Goal: Find specific page/section: Find specific page/section

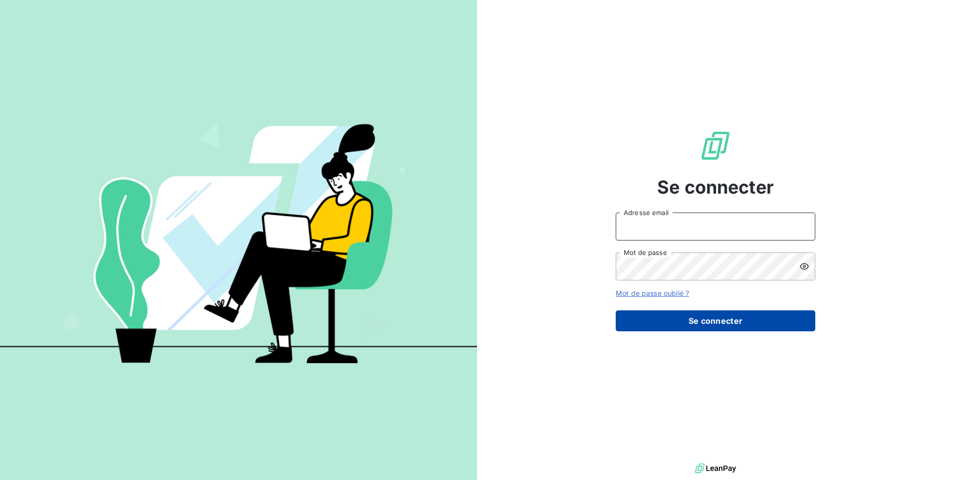
type input "[EMAIL_ADDRESS][DOMAIN_NAME]"
click at [702, 319] on button "Se connecter" at bounding box center [716, 320] width 200 height 21
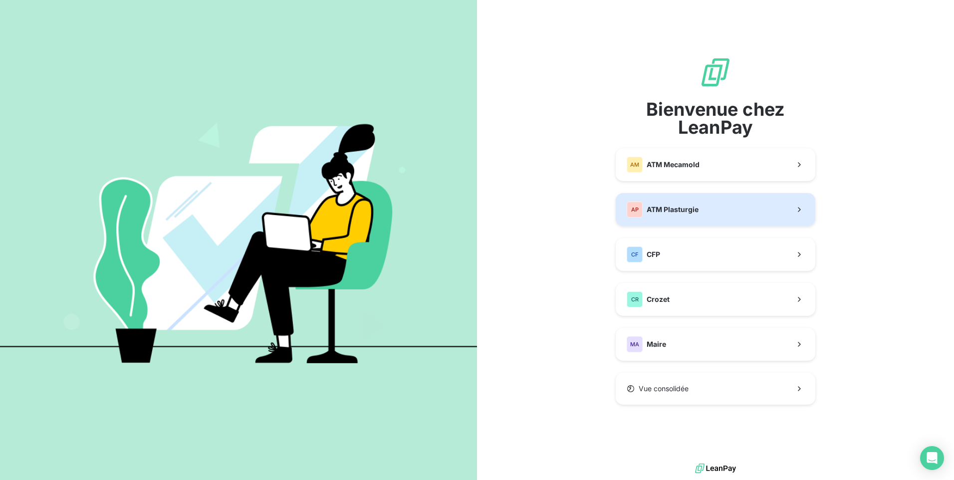
click at [683, 209] on span "ATM Plasturgie" at bounding box center [673, 210] width 52 height 10
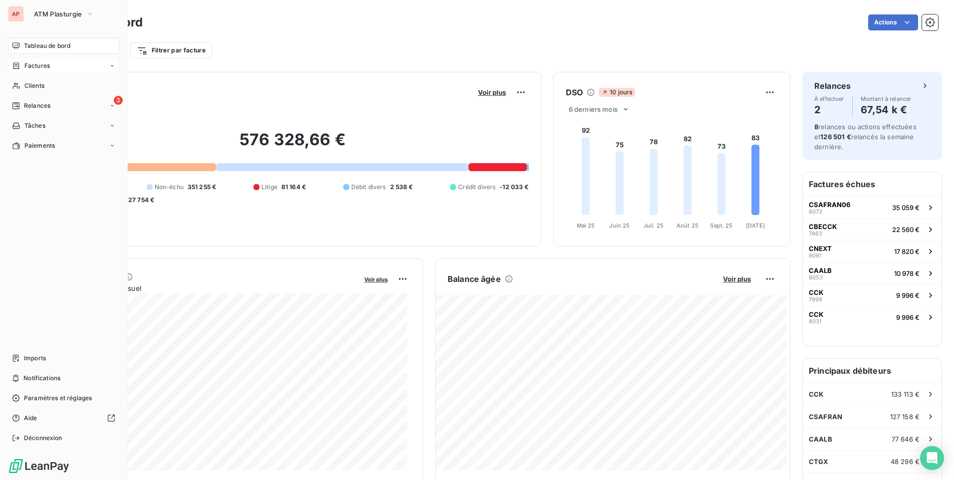
click at [25, 63] on span "Factures" at bounding box center [36, 65] width 25 height 9
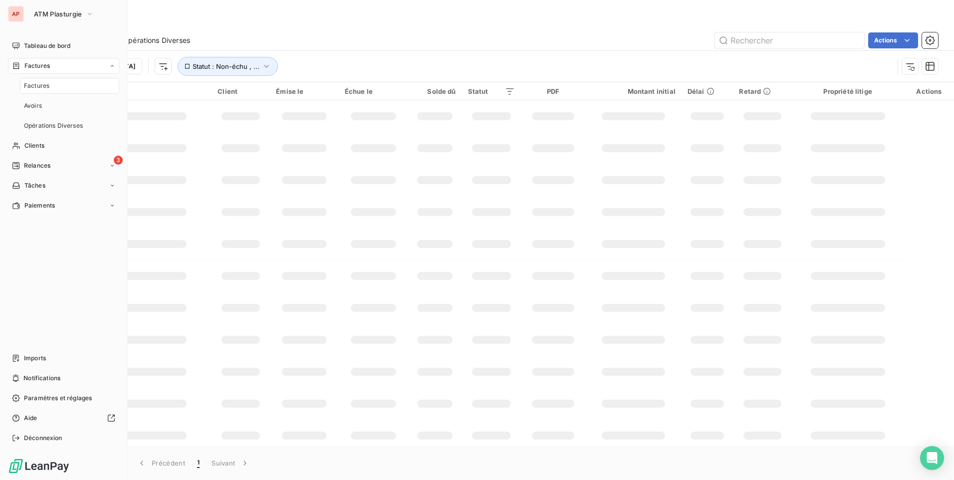
click at [37, 84] on span "Factures" at bounding box center [36, 85] width 25 height 9
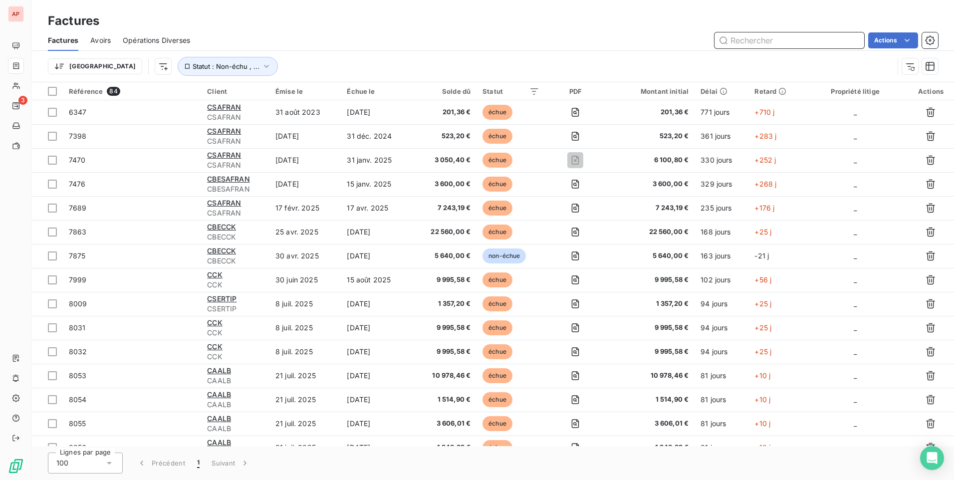
click at [772, 40] on input "text" at bounding box center [790, 40] width 150 height 16
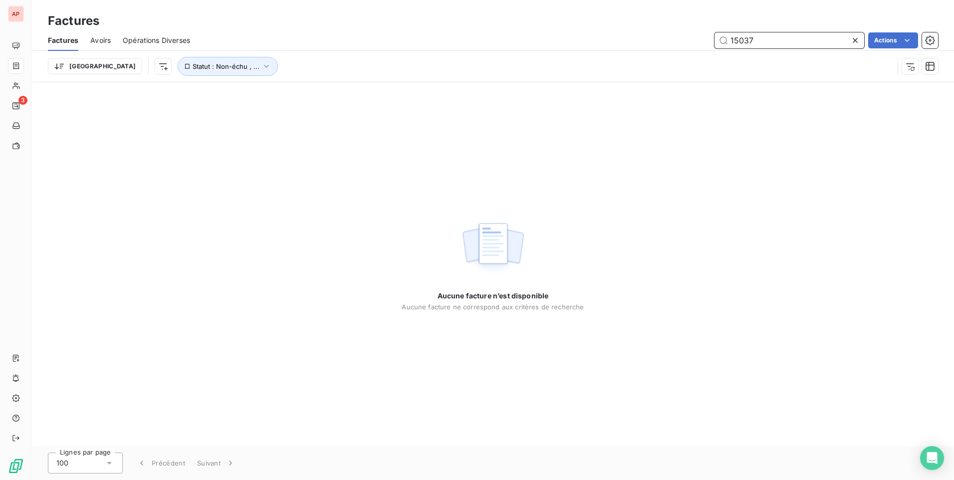
drag, startPoint x: 775, startPoint y: 42, endPoint x: 683, endPoint y: 42, distance: 91.8
click at [683, 42] on div "15037 Actions" at bounding box center [570, 40] width 736 height 16
click at [261, 67] on icon "button" at bounding box center [266, 66] width 10 height 10
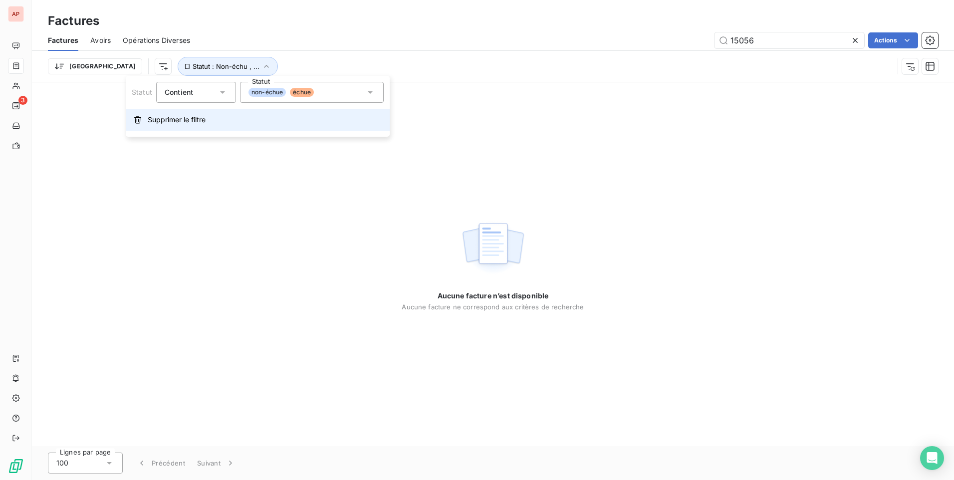
click at [189, 121] on span "Supprimer le filtre" at bounding box center [177, 120] width 58 height 10
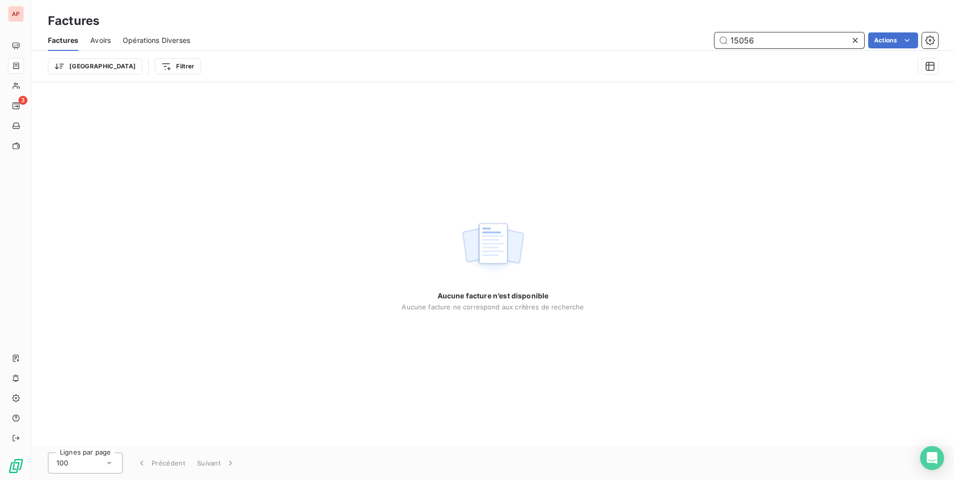
drag, startPoint x: 772, startPoint y: 40, endPoint x: 684, endPoint y: 39, distance: 88.3
click at [686, 39] on div "15056 Actions" at bounding box center [570, 40] width 736 height 16
type input "15037"
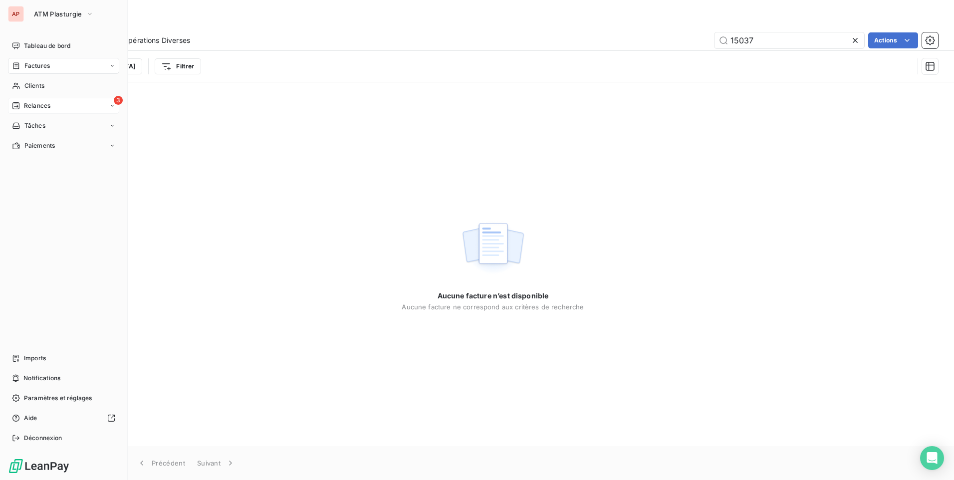
click at [111, 106] on icon at bounding box center [112, 106] width 6 height 6
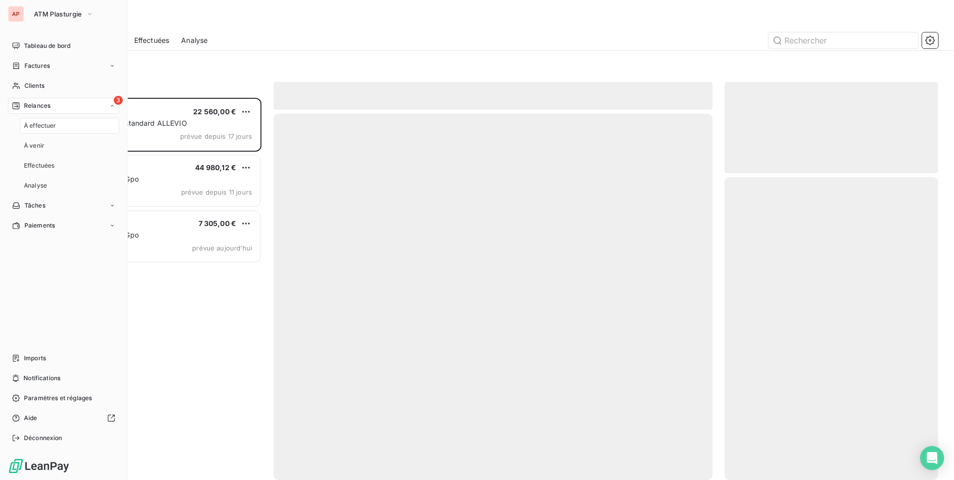
scroll to position [375, 206]
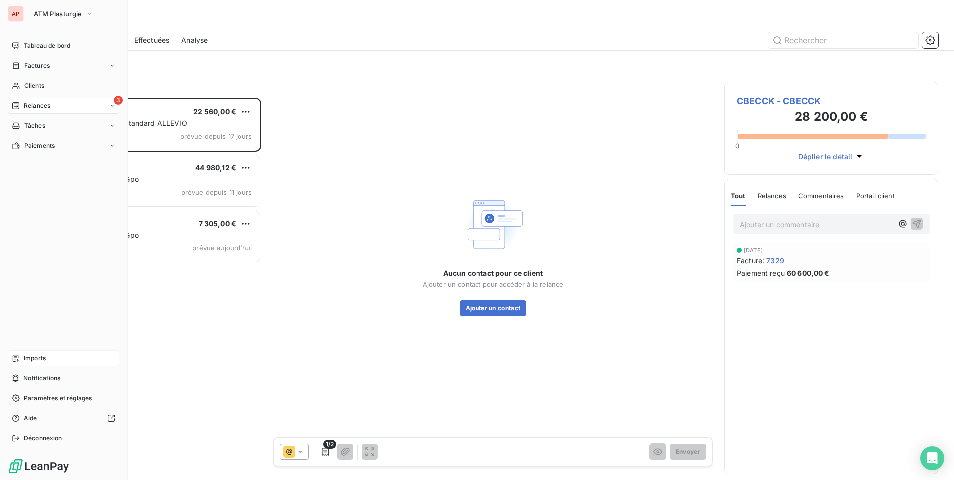
click at [23, 356] on div "Imports" at bounding box center [63, 358] width 111 height 16
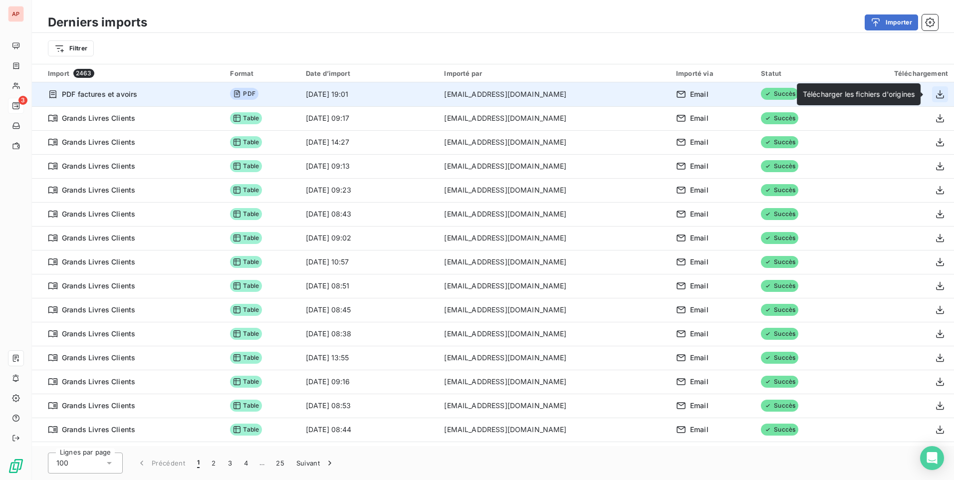
click at [937, 91] on icon "button" at bounding box center [940, 94] width 10 height 10
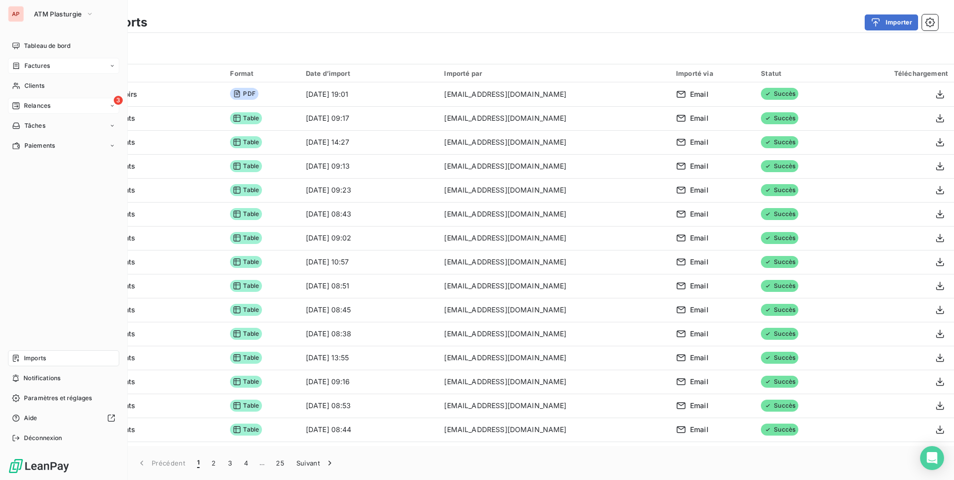
click at [23, 70] on div "Factures" at bounding box center [63, 66] width 111 height 16
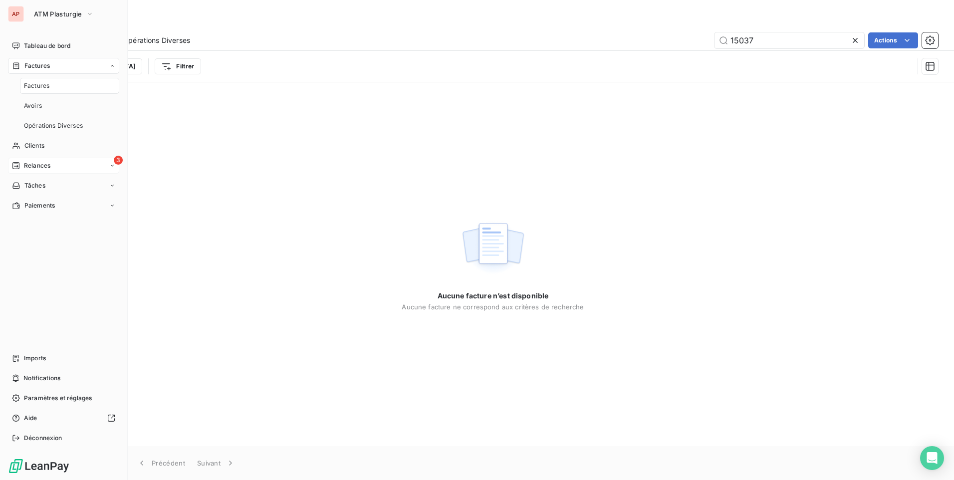
click at [52, 71] on div "Factures" at bounding box center [63, 66] width 111 height 16
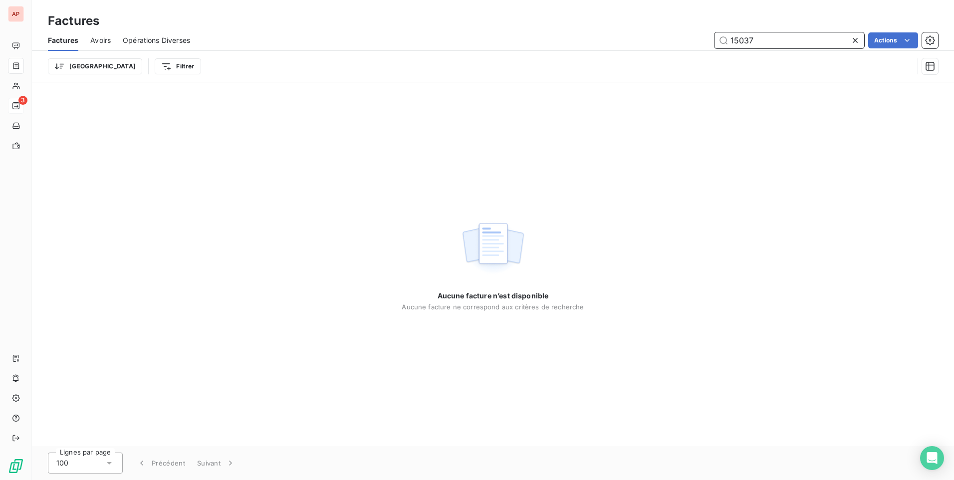
drag, startPoint x: 769, startPoint y: 45, endPoint x: 704, endPoint y: 40, distance: 65.1
click at [704, 40] on div "15037 Actions" at bounding box center [570, 40] width 736 height 16
type input "15056"
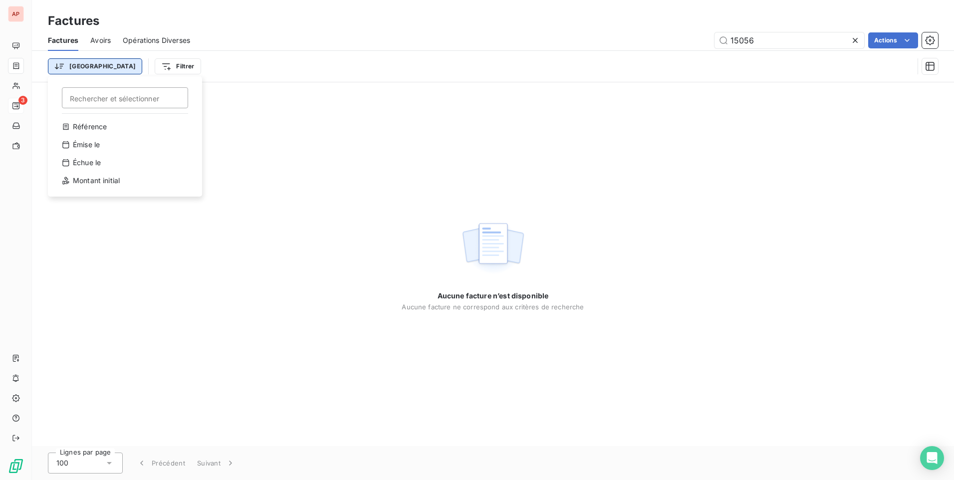
click at [77, 64] on html "AP 3 Factures Factures Avoirs Opérations Diverses 15056 Actions Trier Recherche…" at bounding box center [477, 240] width 954 height 480
click at [132, 68] on html "AP 3 Factures Factures Avoirs Opérations Diverses 15056 Actions Trier Recherche…" at bounding box center [477, 240] width 954 height 480
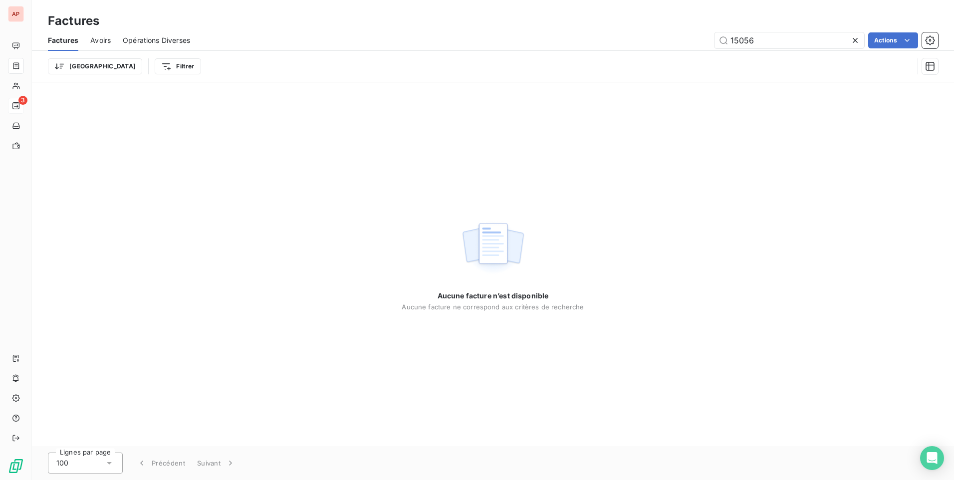
click at [105, 41] on span "Avoirs" at bounding box center [100, 40] width 20 height 10
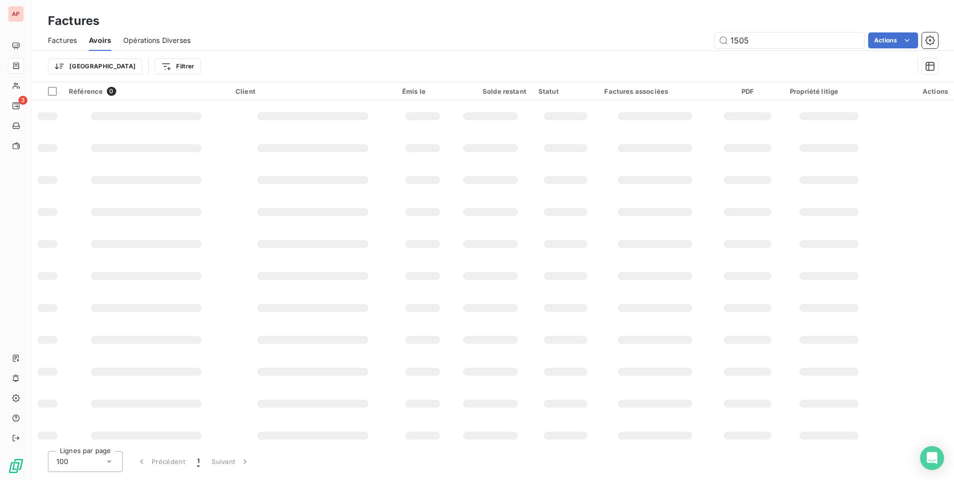
type input "15056"
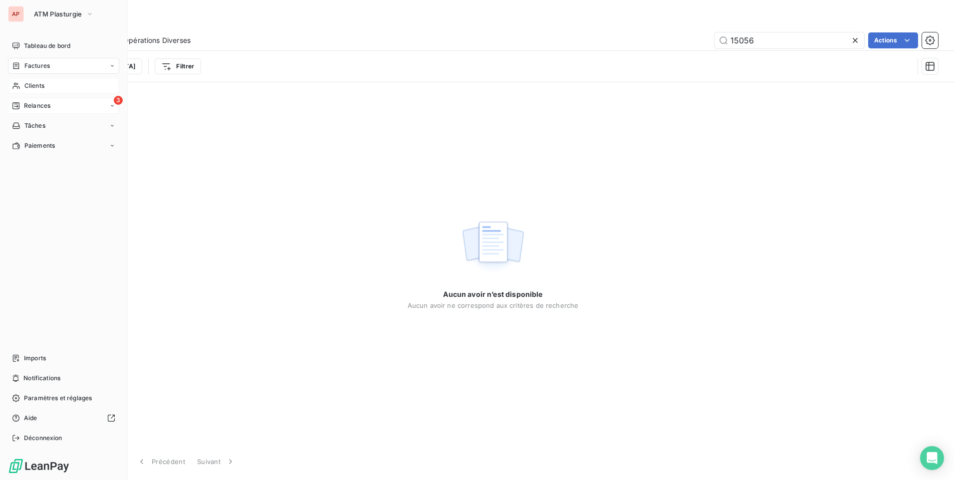
click at [27, 86] on span "Clients" at bounding box center [34, 85] width 20 height 9
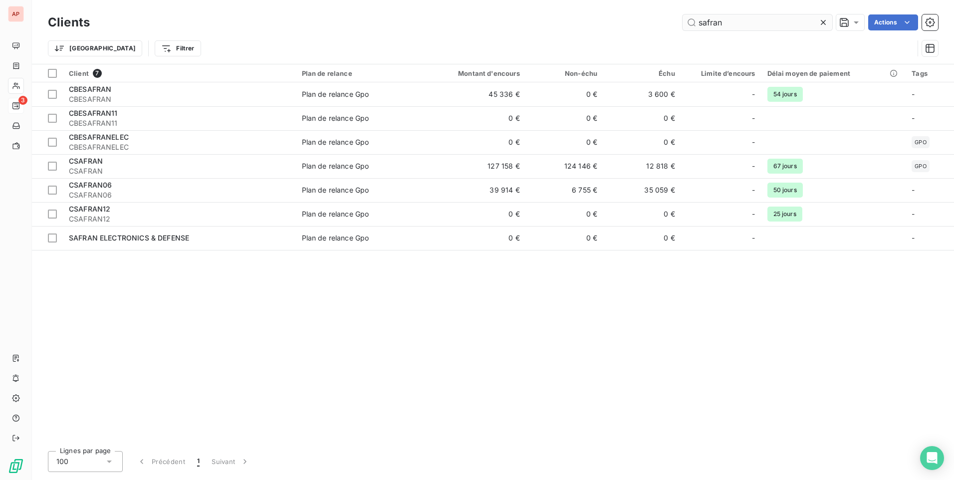
type input "safran"
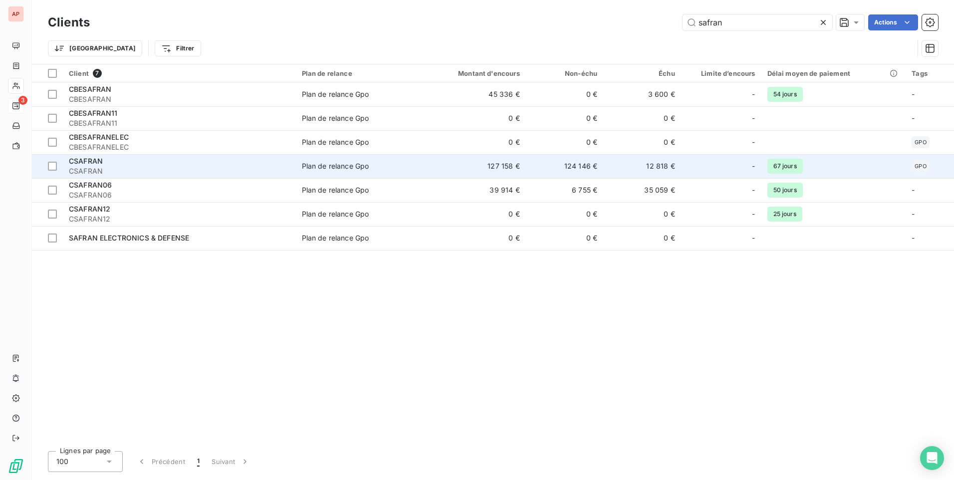
click at [229, 170] on span "CSAFRAN" at bounding box center [179, 171] width 221 height 10
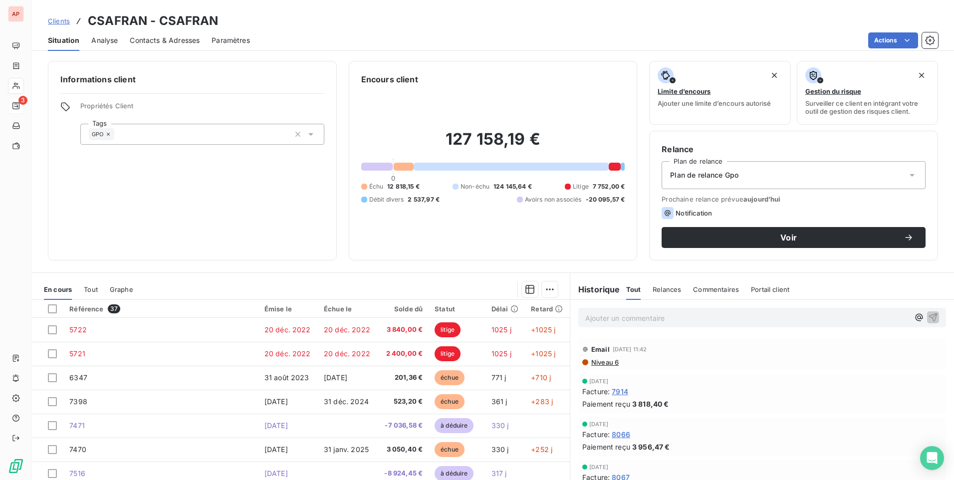
click at [109, 42] on span "Analyse" at bounding box center [104, 40] width 26 height 10
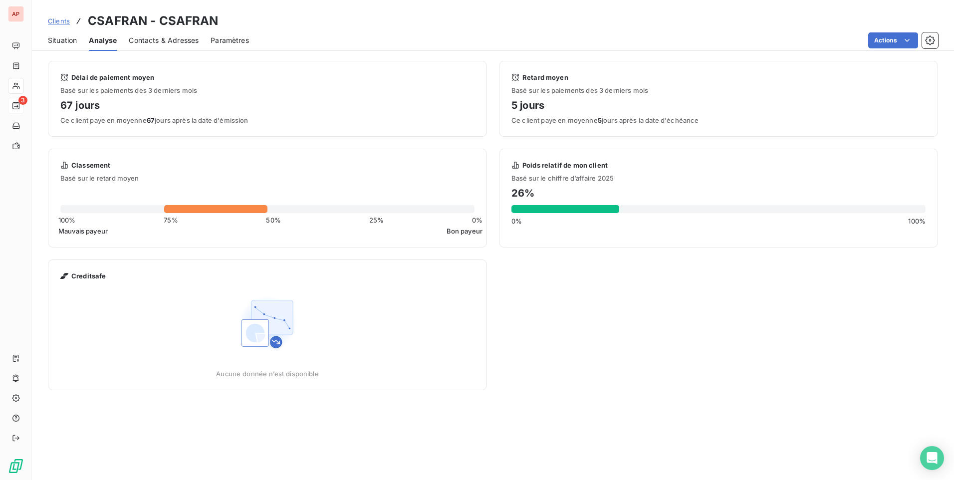
click at [177, 41] on span "Contacts & Adresses" at bounding box center [164, 40] width 70 height 10
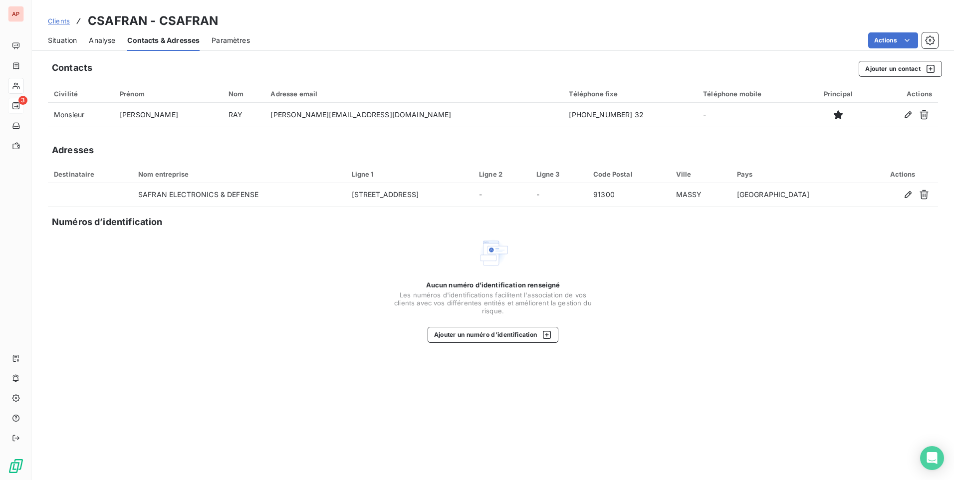
click at [234, 42] on span "Paramètres" at bounding box center [231, 40] width 38 height 10
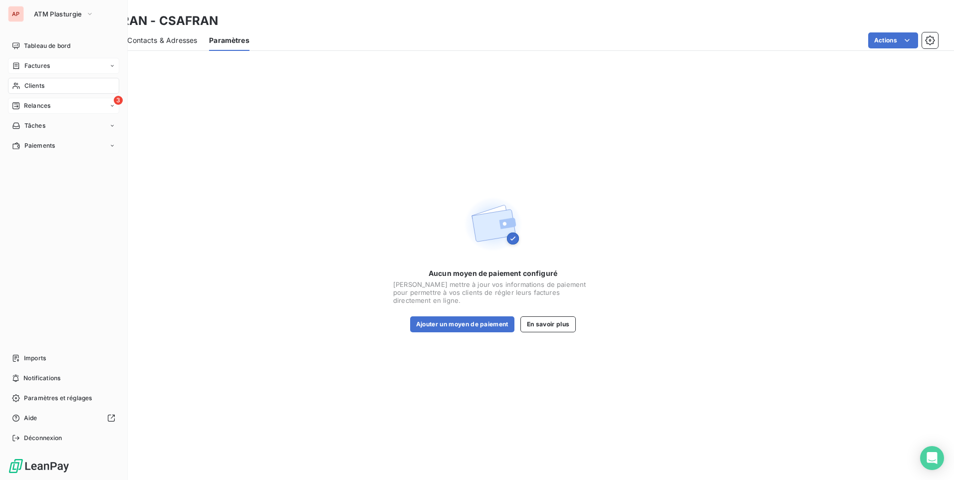
click at [33, 64] on span "Factures" at bounding box center [36, 65] width 25 height 9
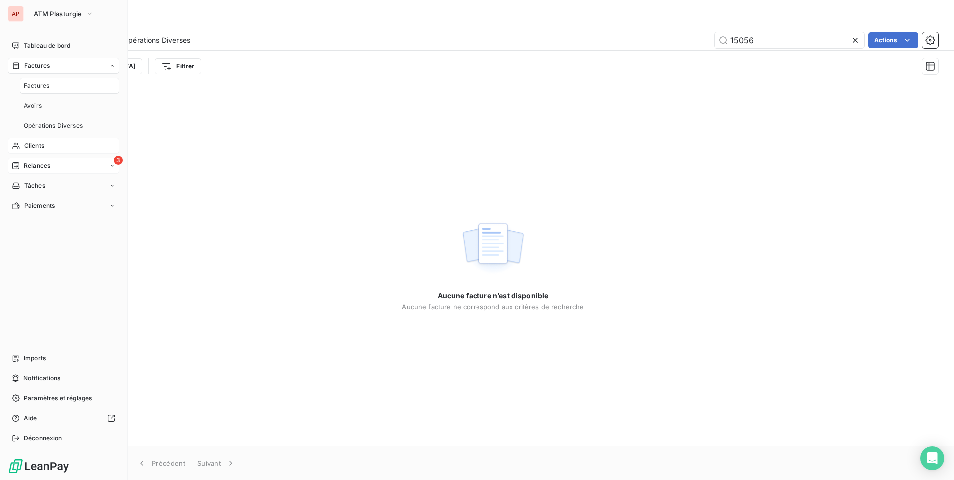
click at [34, 83] on span "Factures" at bounding box center [36, 85] width 25 height 9
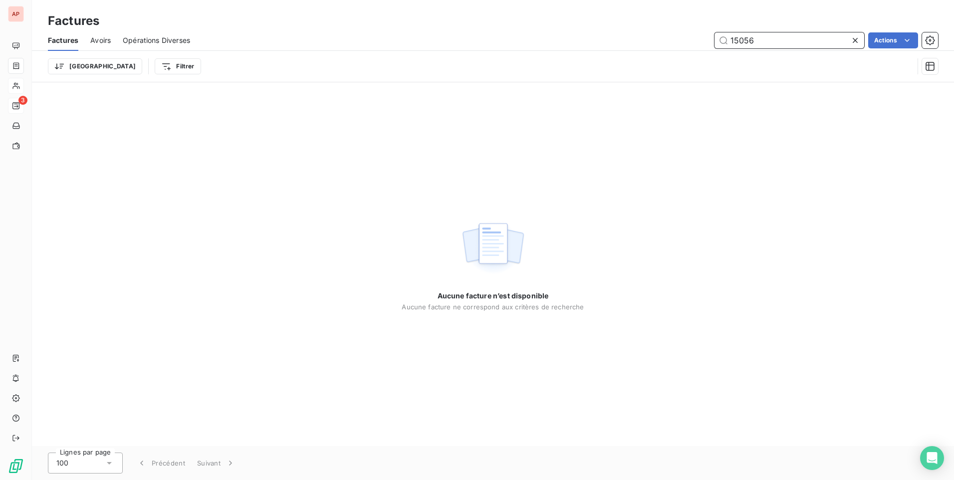
drag, startPoint x: 763, startPoint y: 44, endPoint x: 689, endPoint y: 32, distance: 75.2
click at [696, 36] on div "15056 Actions" at bounding box center [570, 40] width 736 height 16
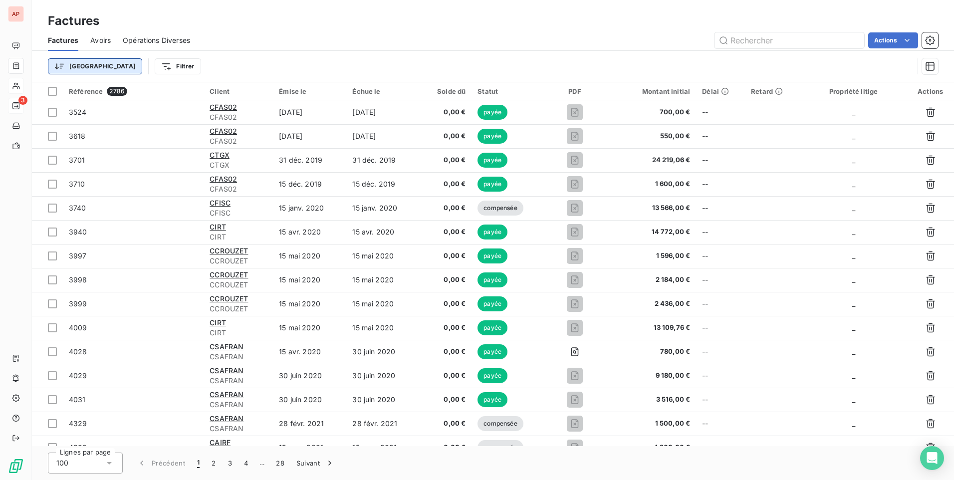
click at [76, 68] on html "AP 3 Factures Factures Avoirs Opérations Diverses Actions Trier Filtrer Référen…" at bounding box center [477, 240] width 954 height 480
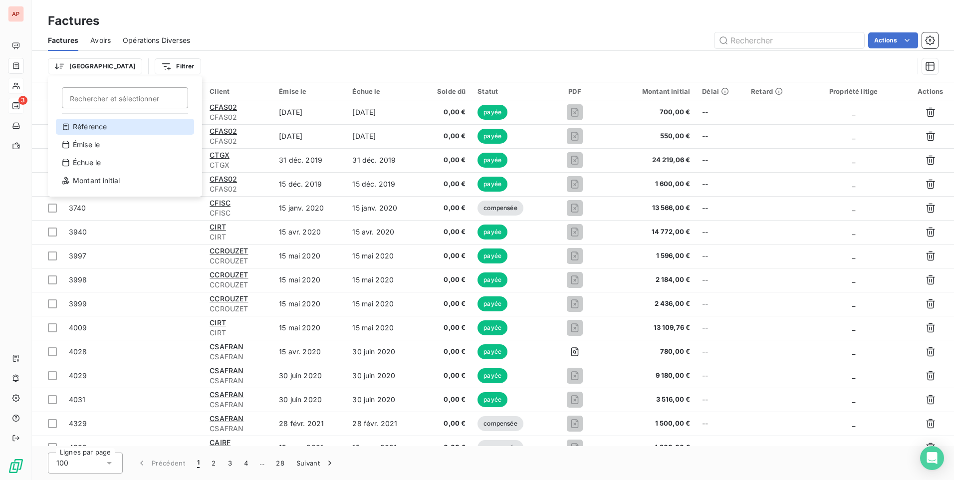
click at [98, 131] on div "Référence" at bounding box center [125, 127] width 138 height 16
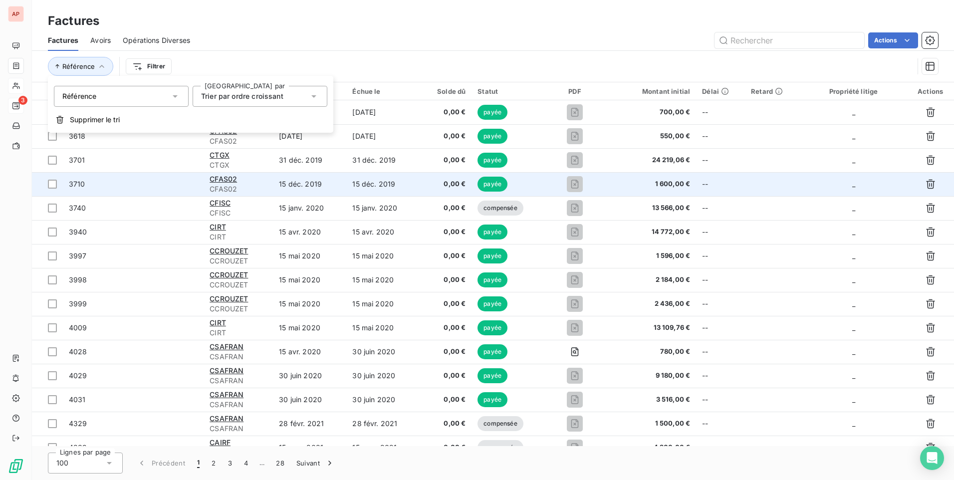
click at [126, 178] on td "3710" at bounding box center [133, 184] width 141 height 24
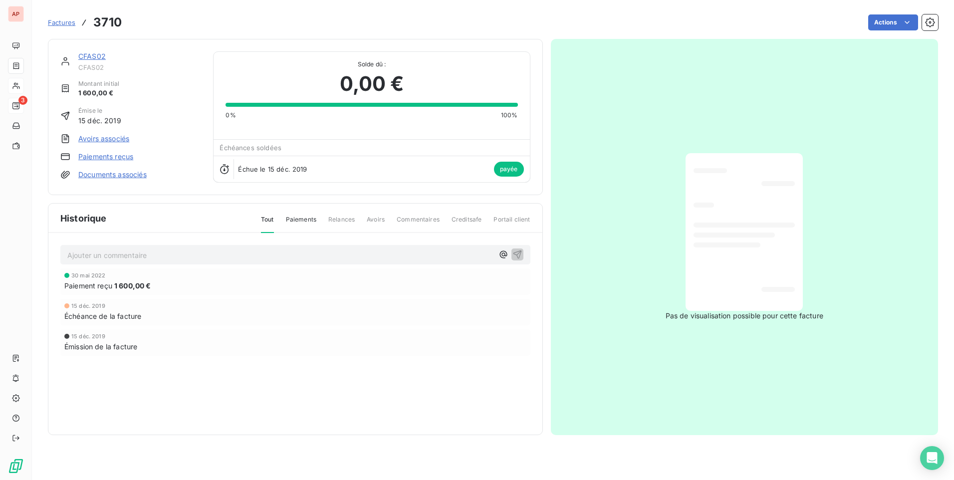
click at [62, 24] on span "Factures" at bounding box center [61, 22] width 27 height 8
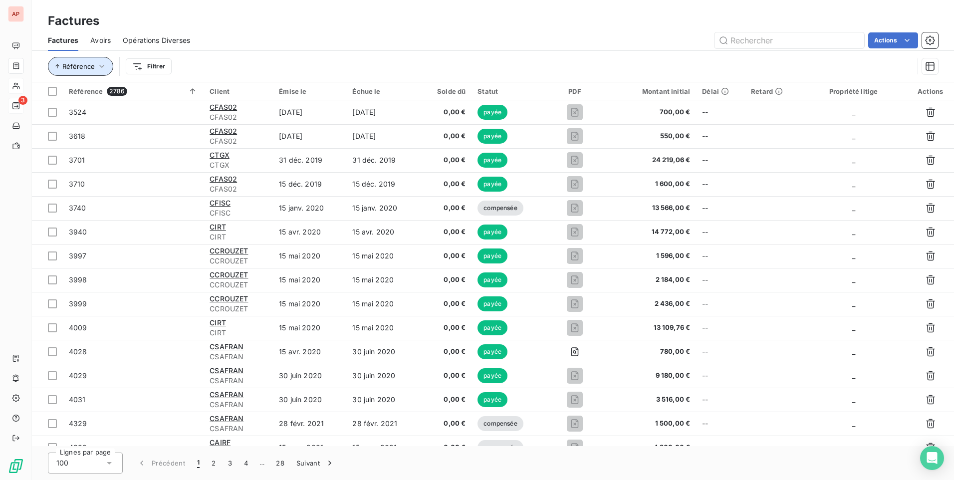
click at [58, 67] on icon "button" at bounding box center [57, 66] width 6 height 6
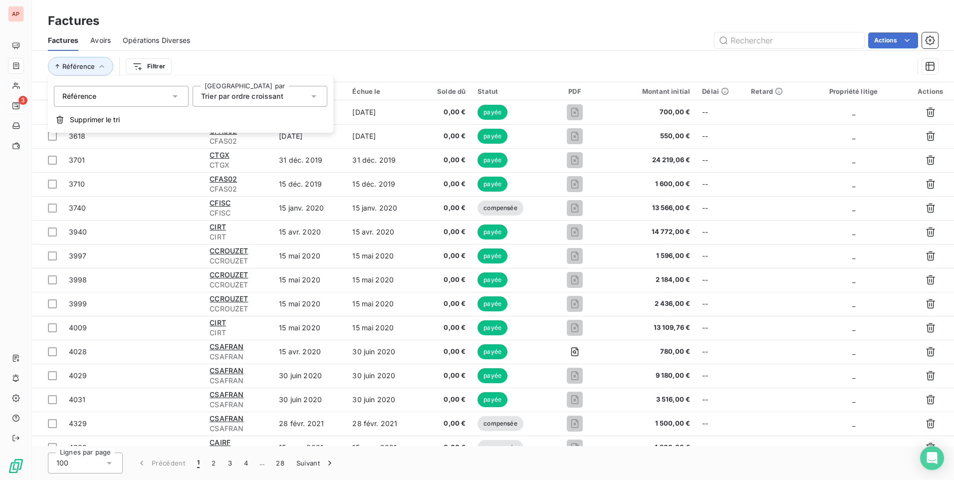
click at [317, 96] on icon at bounding box center [314, 96] width 10 height 10
click at [281, 139] on span "Trier par ordre décroissant" at bounding box center [258, 137] width 91 height 8
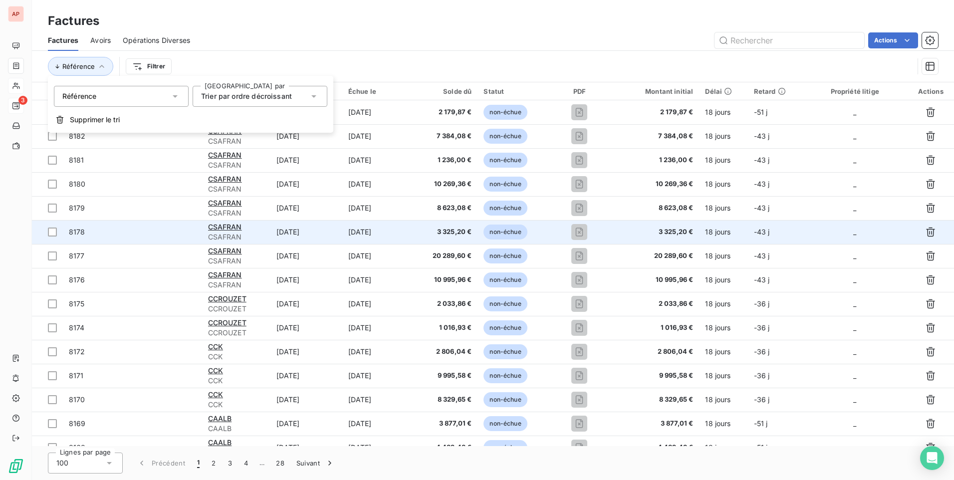
click at [202, 223] on td "[PERSON_NAME]" at bounding box center [236, 232] width 68 height 24
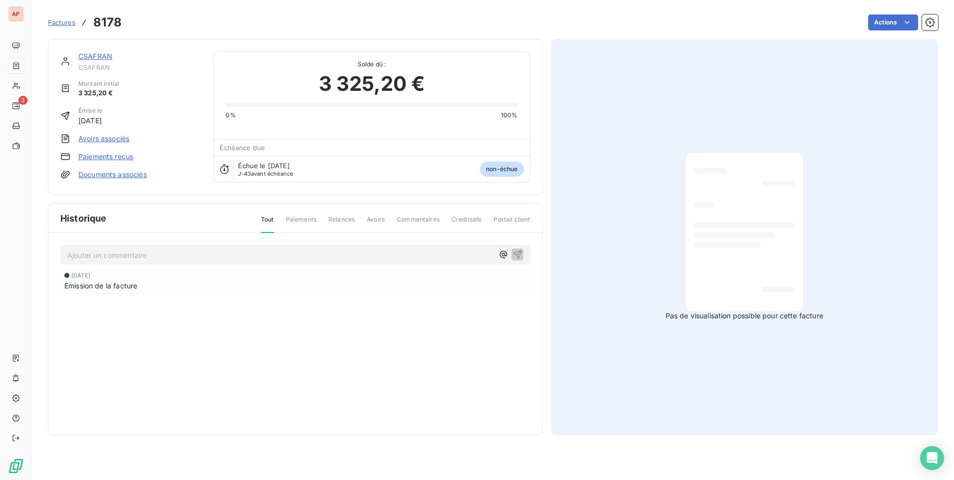
click at [57, 22] on span "Factures" at bounding box center [61, 22] width 27 height 8
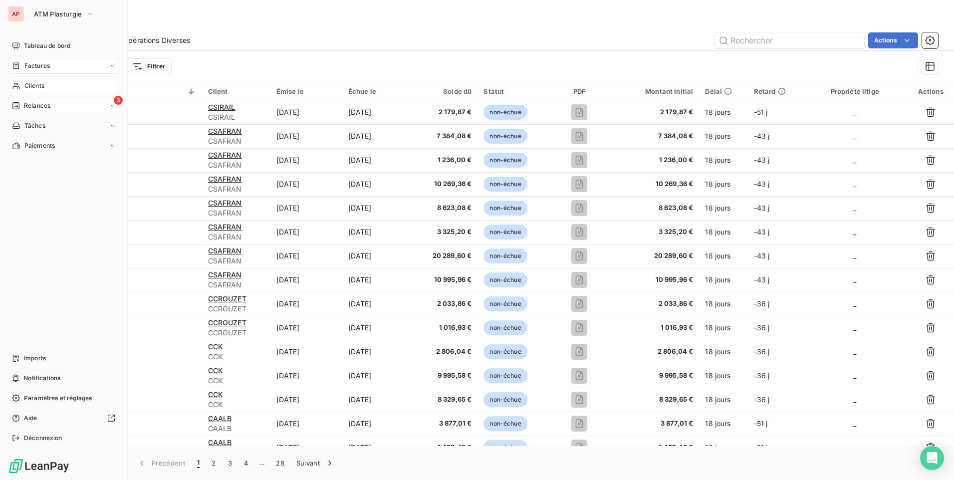
click at [28, 85] on span "Clients" at bounding box center [34, 85] width 20 height 9
